Goal: Information Seeking & Learning: Check status

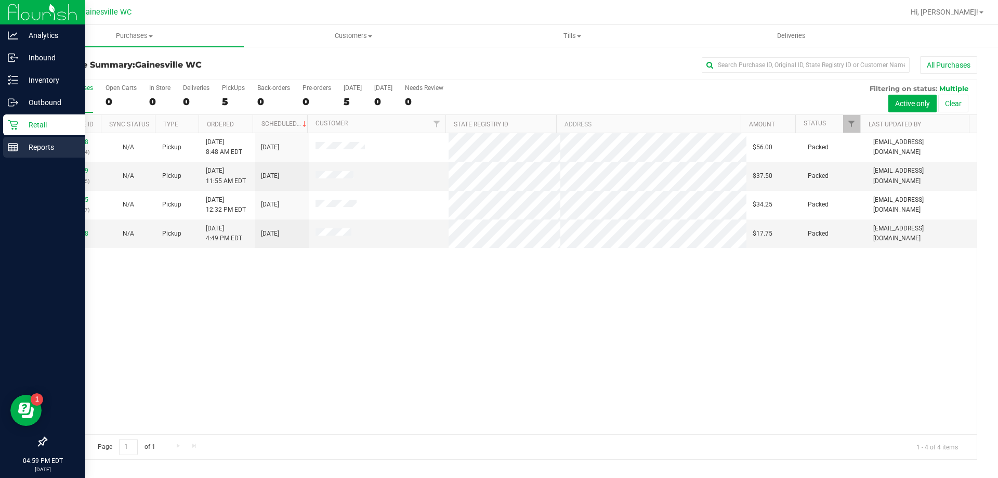
click at [22, 155] on div "Reports" at bounding box center [44, 147] width 82 height 21
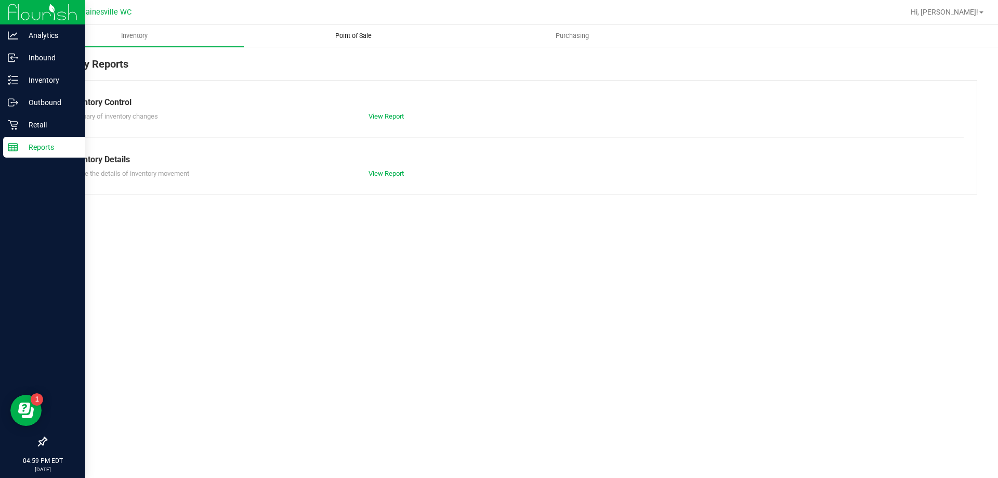
click at [365, 37] on span "Point of Sale" at bounding box center [353, 35] width 64 height 9
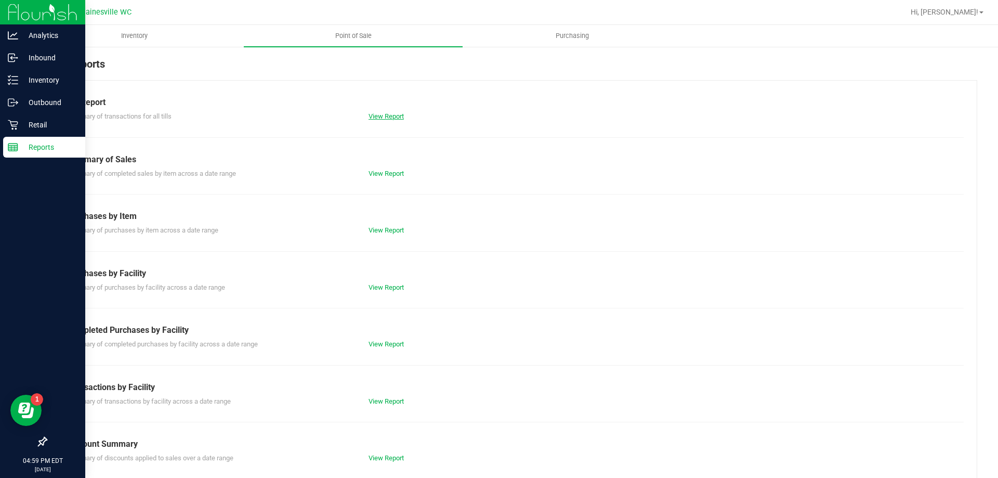
click at [400, 112] on div "View Report" at bounding box center [512, 116] width 302 height 10
click at [397, 113] on link "View Report" at bounding box center [386, 116] width 35 height 8
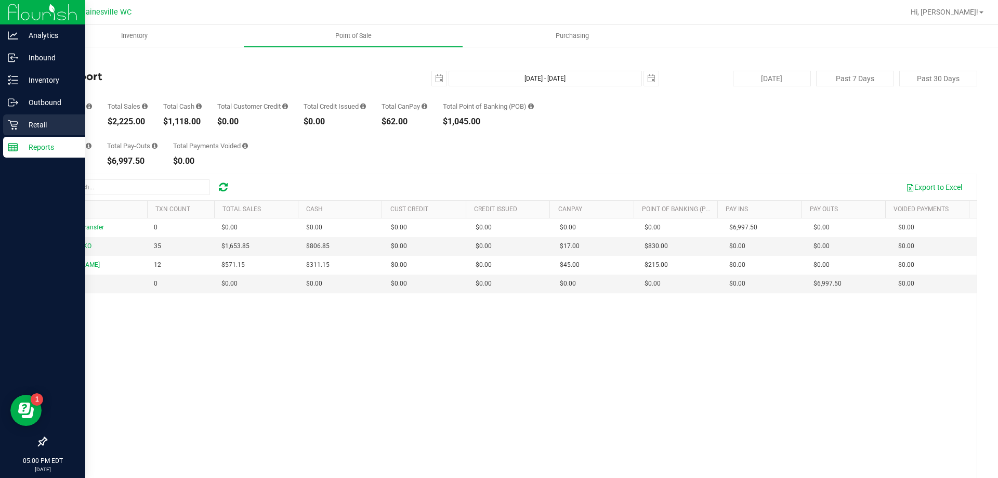
click at [22, 125] on p "Retail" at bounding box center [49, 125] width 62 height 12
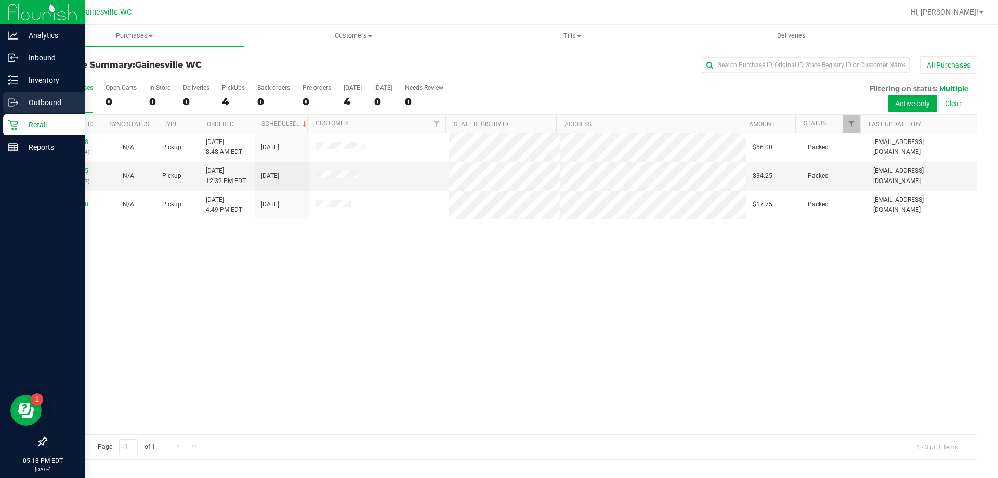
click at [37, 110] on div "Outbound" at bounding box center [44, 102] width 82 height 21
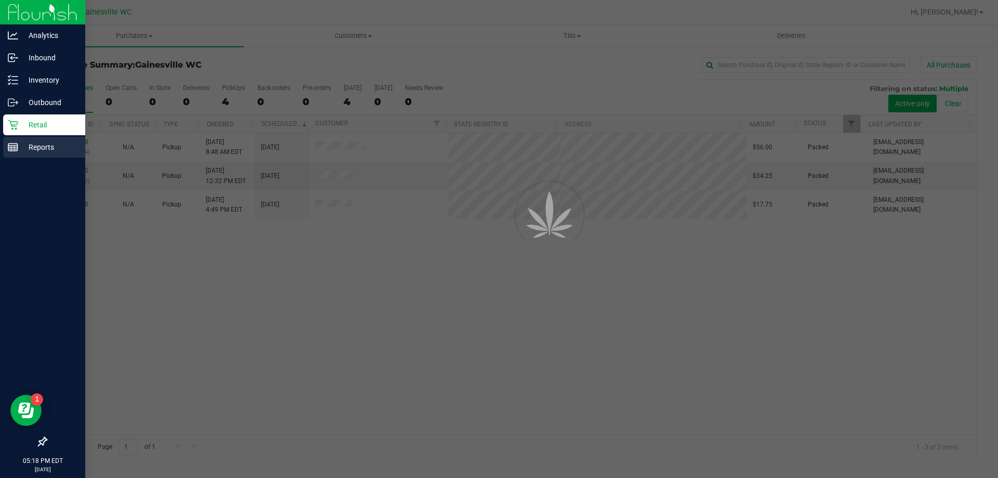
click at [37, 140] on div "Reports" at bounding box center [44, 147] width 82 height 21
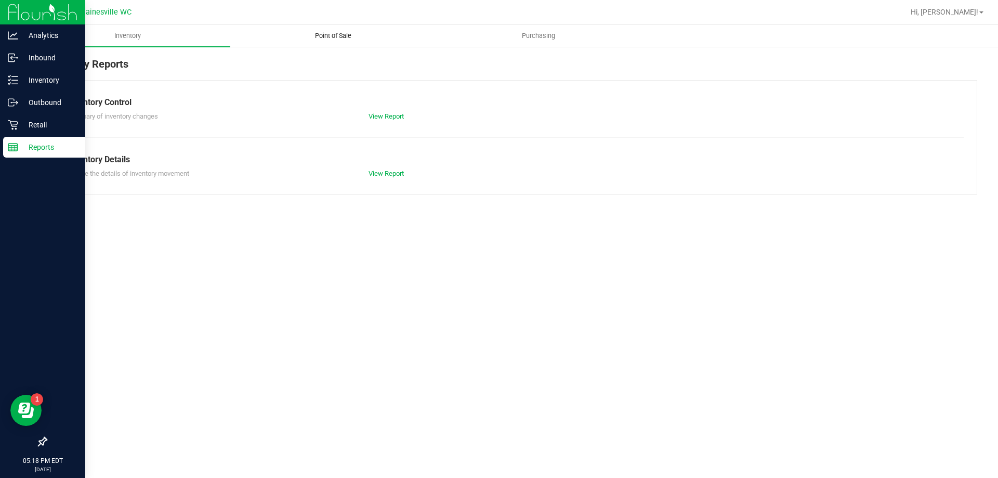
click at [338, 43] on uib-tab-heading "Point of Sale" at bounding box center [333, 35] width 204 height 21
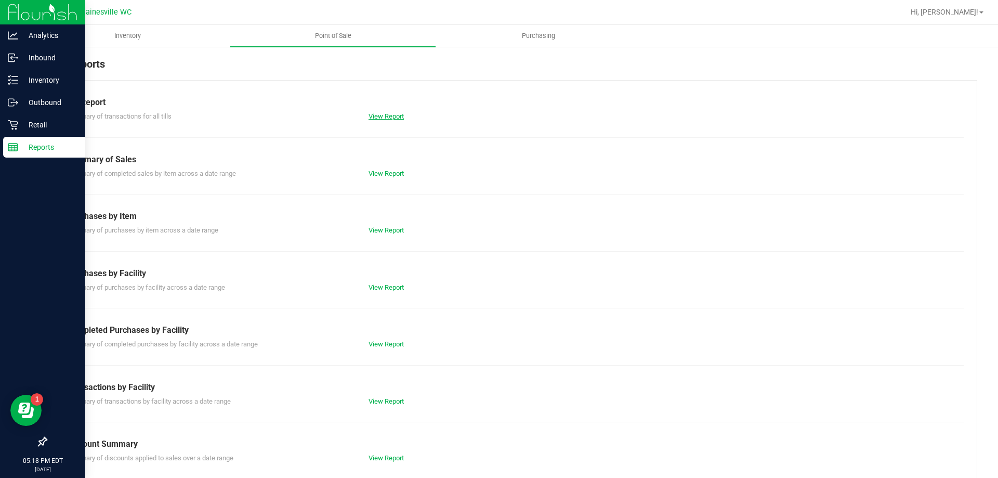
click at [390, 115] on link "View Report" at bounding box center [386, 116] width 35 height 8
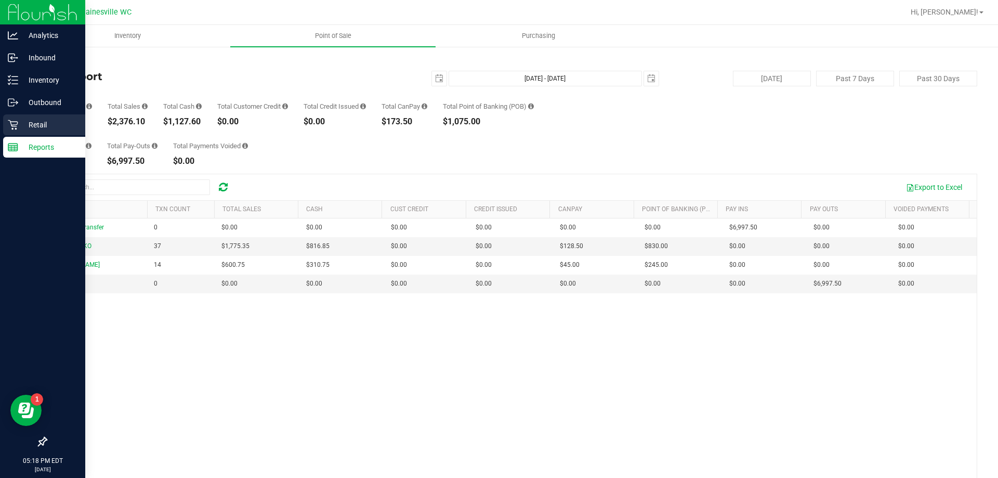
click at [26, 120] on p "Retail" at bounding box center [49, 125] width 62 height 12
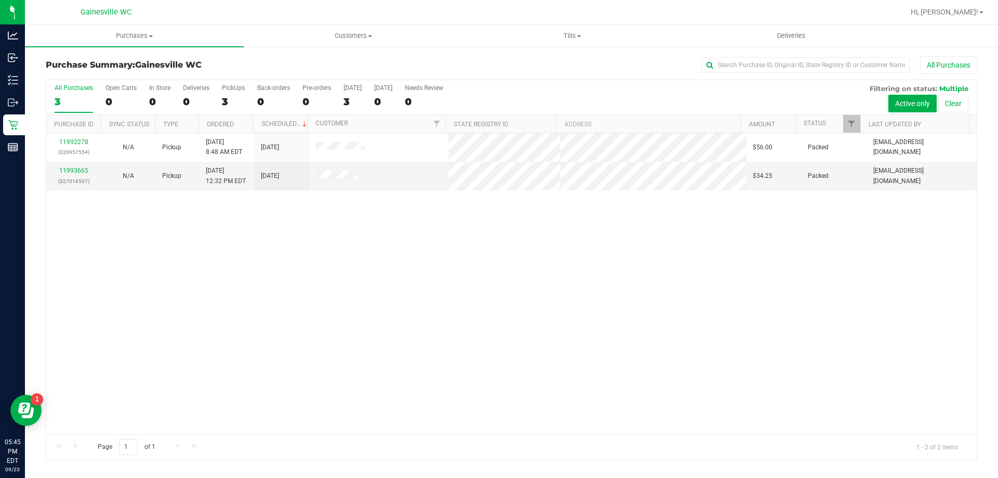
click at [296, 19] on div at bounding box center [545, 12] width 718 height 20
